Goal: Information Seeking & Learning: Learn about a topic

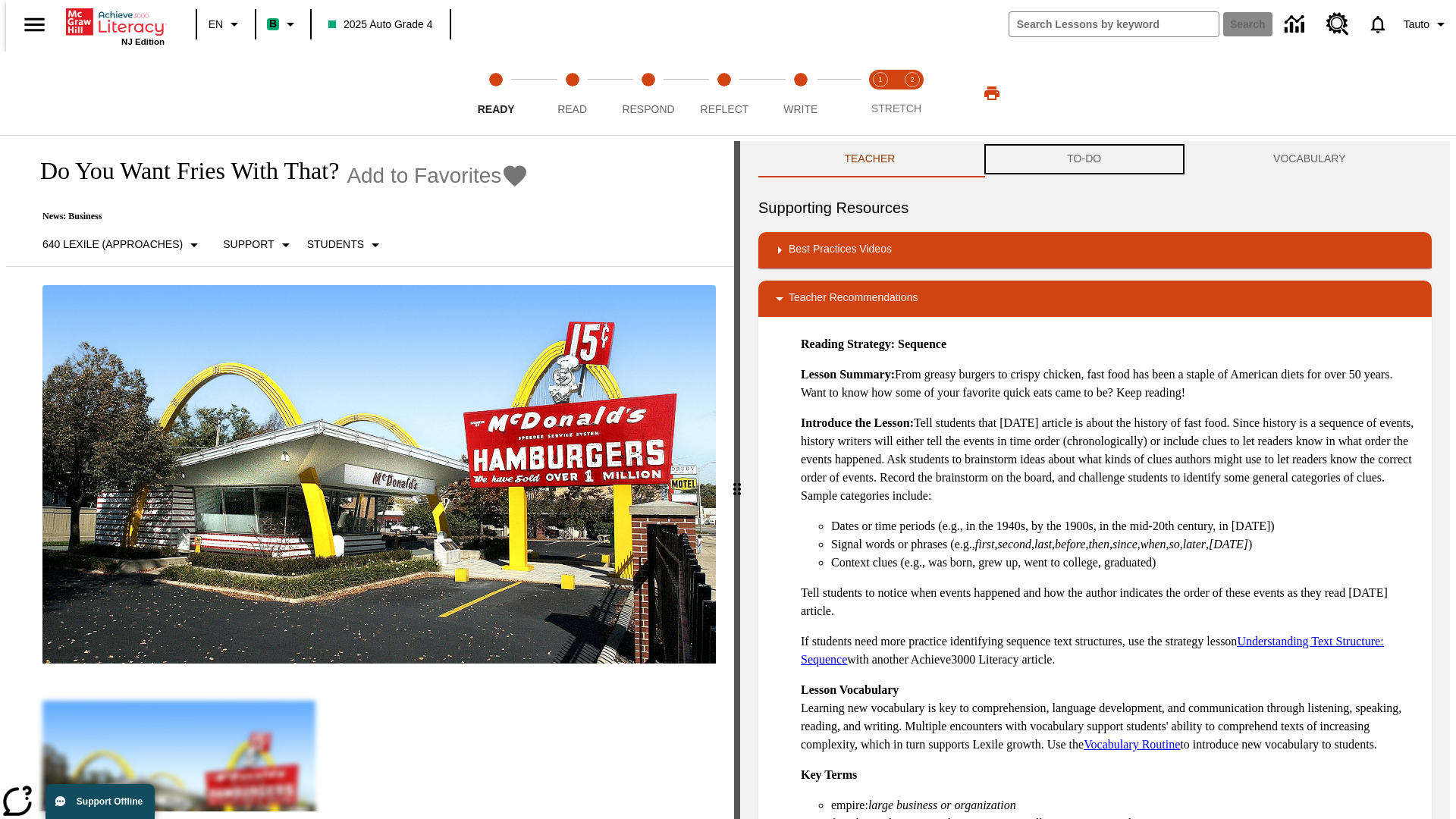
click at [1084, 159] on button "TO-DO" at bounding box center [1084, 159] width 206 height 36
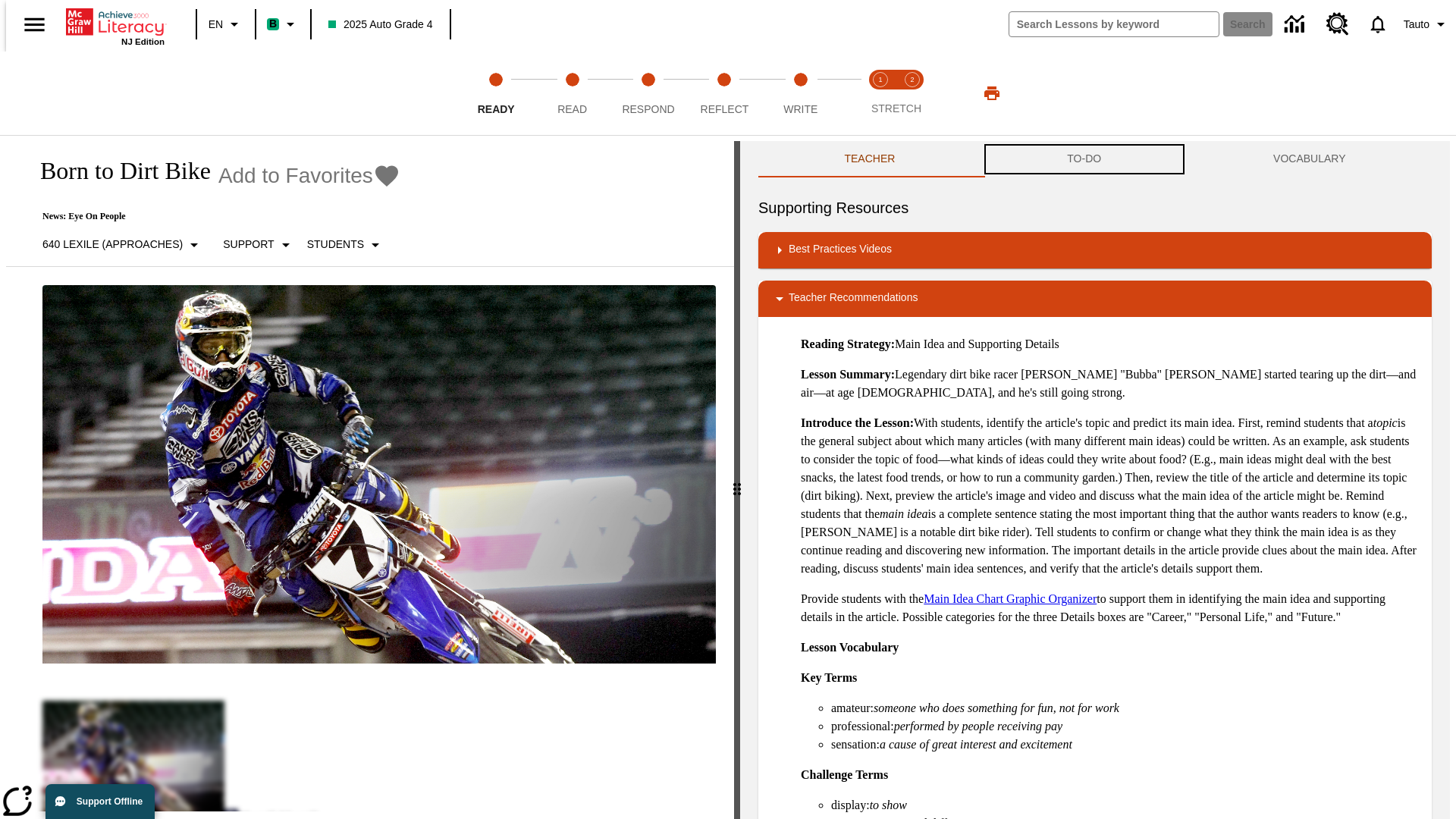
click at [1084, 159] on button "TO-DO" at bounding box center [1084, 159] width 206 height 36
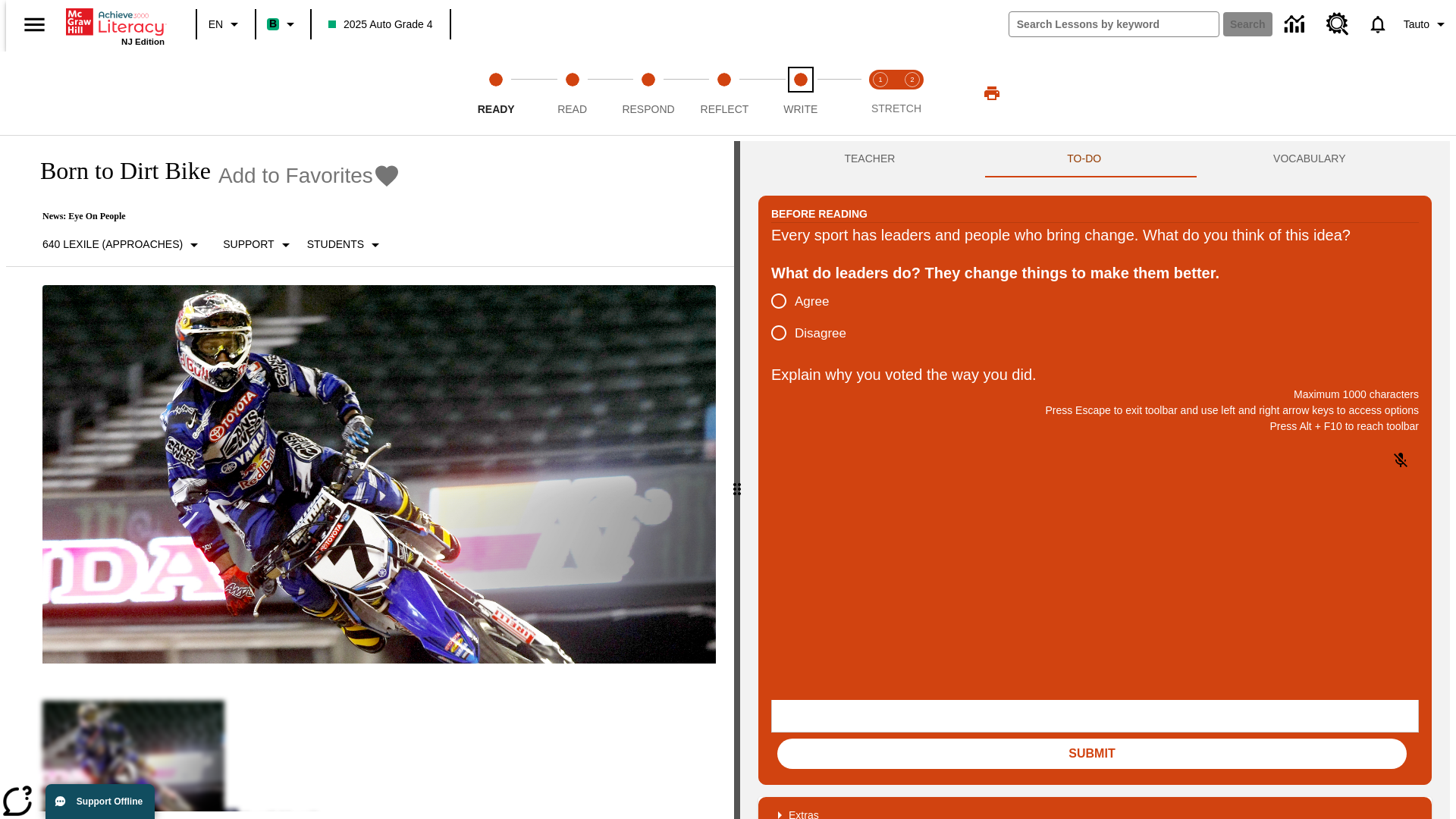
click at [800, 93] on span "Write" at bounding box center [801, 103] width 34 height 27
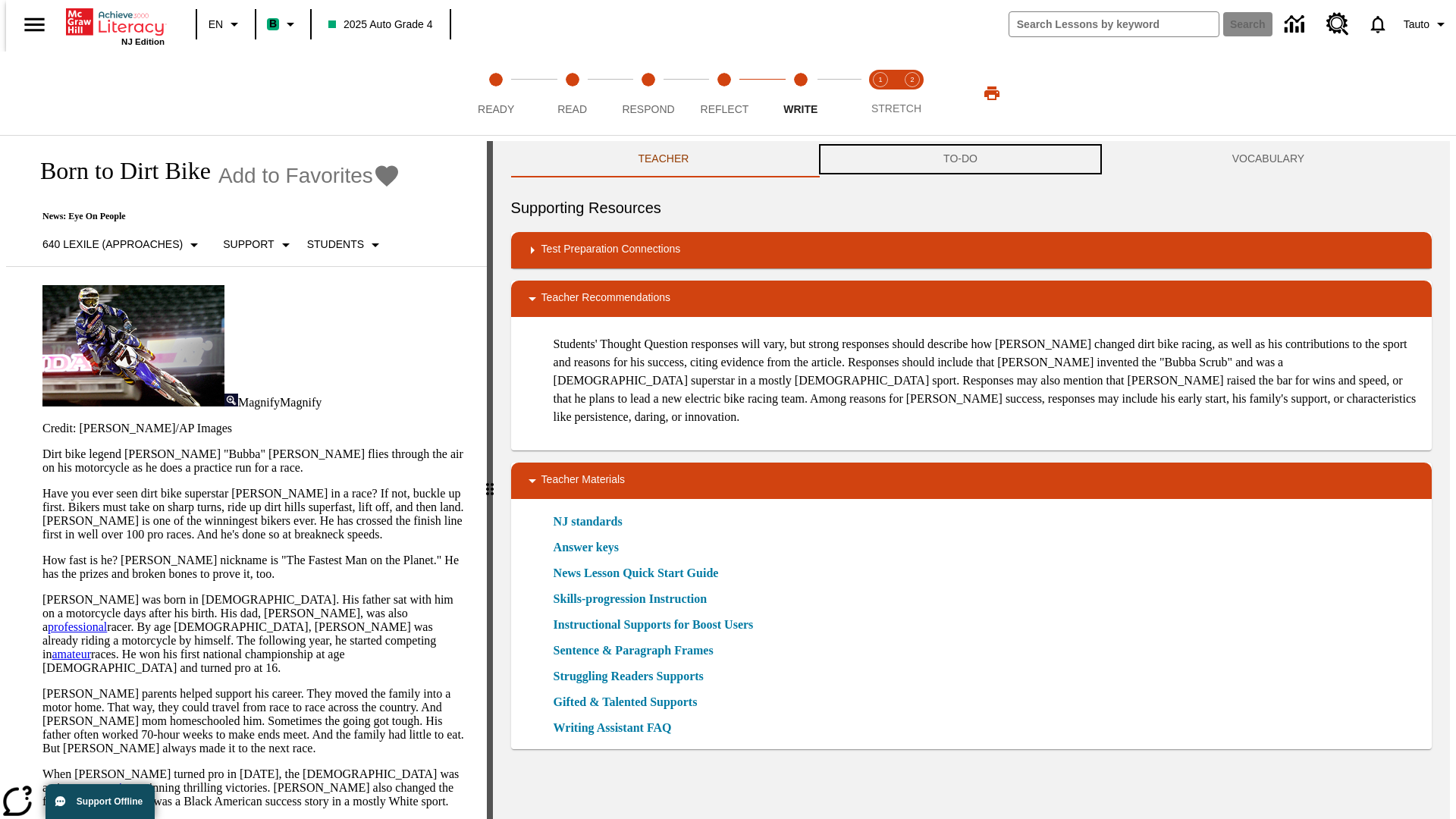
scroll to position [1, 0]
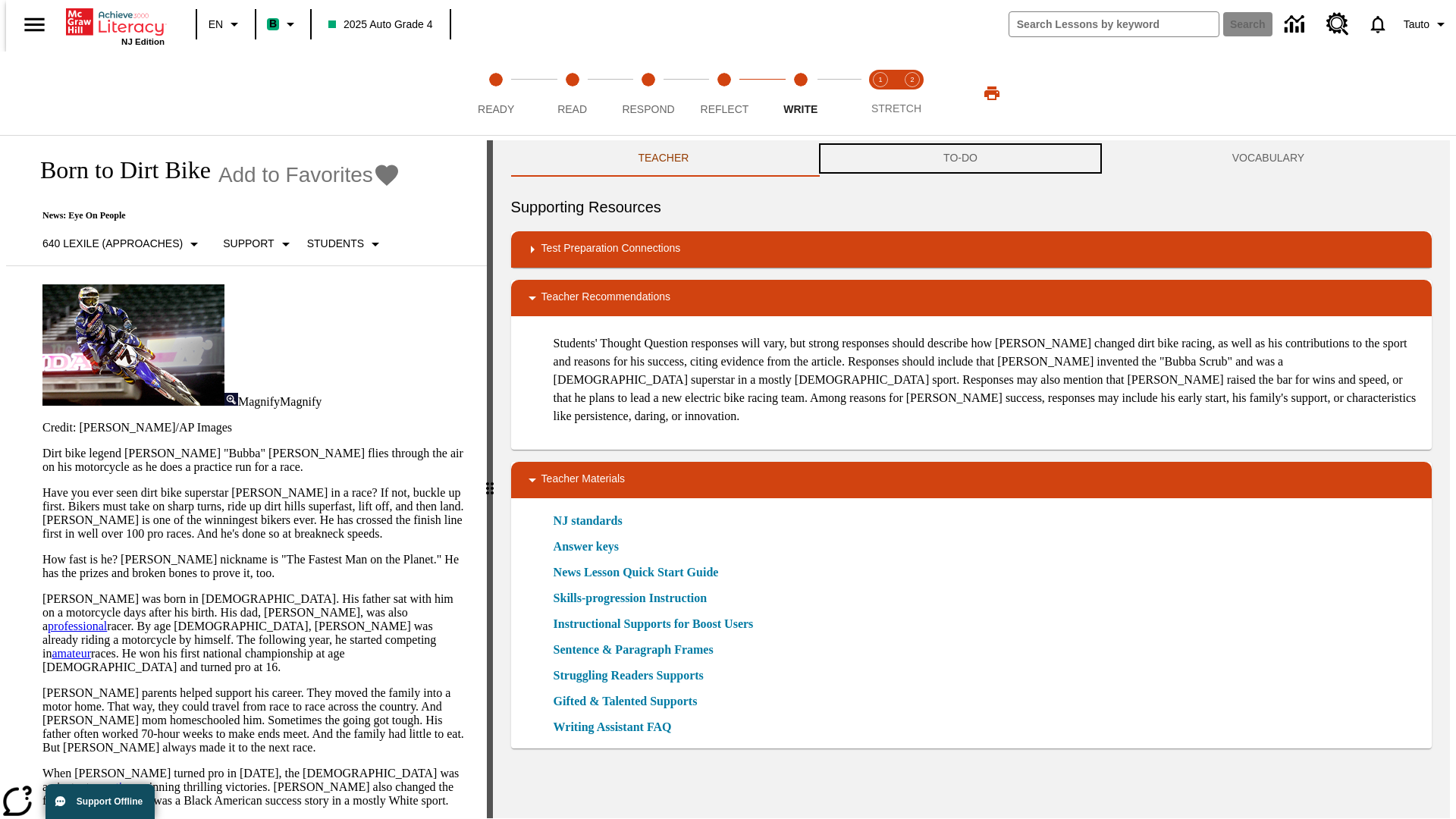
click at [960, 159] on button "TO-DO" at bounding box center [960, 158] width 289 height 36
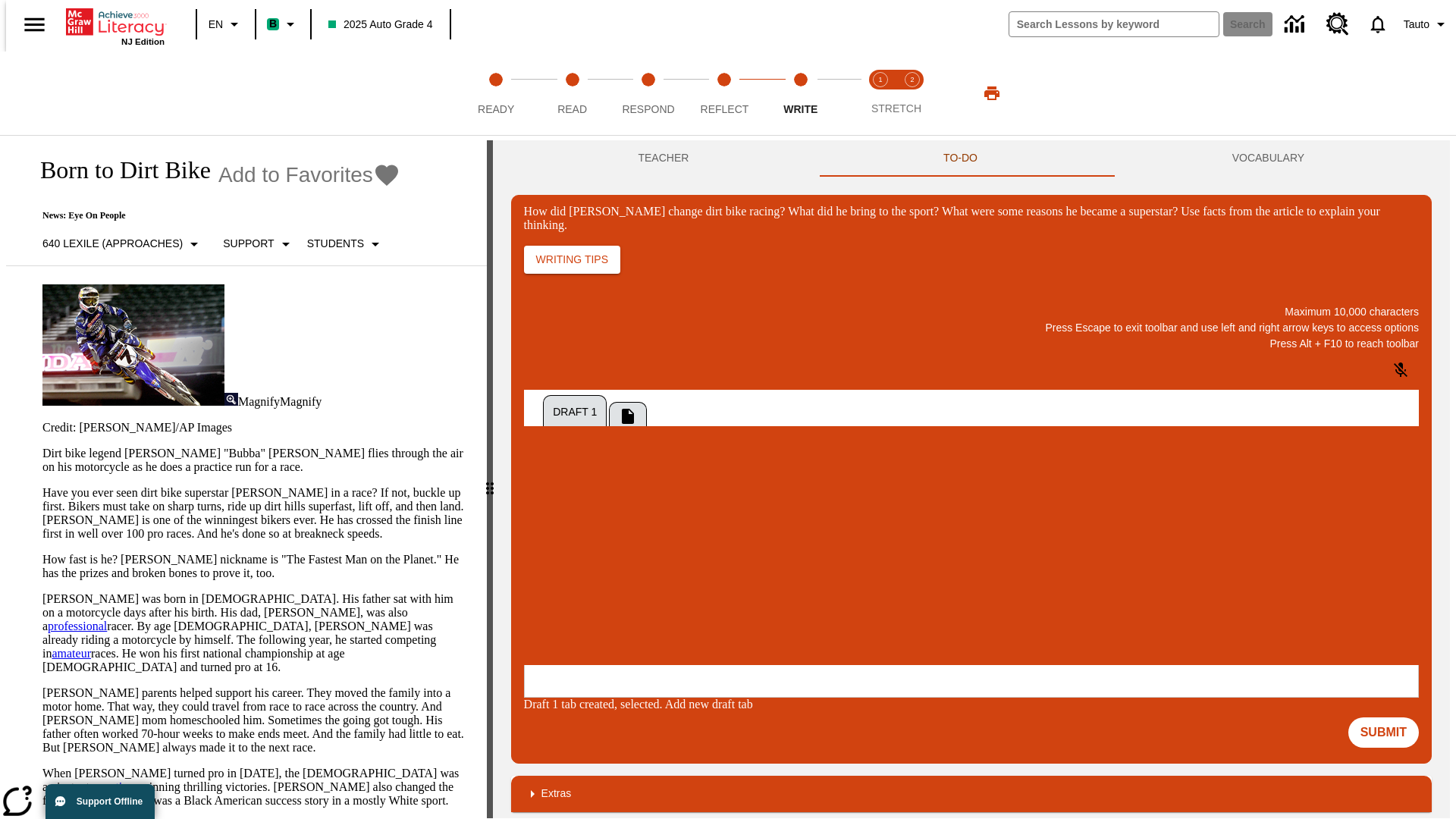
scroll to position [0, 0]
